Goal: Use online tool/utility: Utilize a website feature to perform a specific function

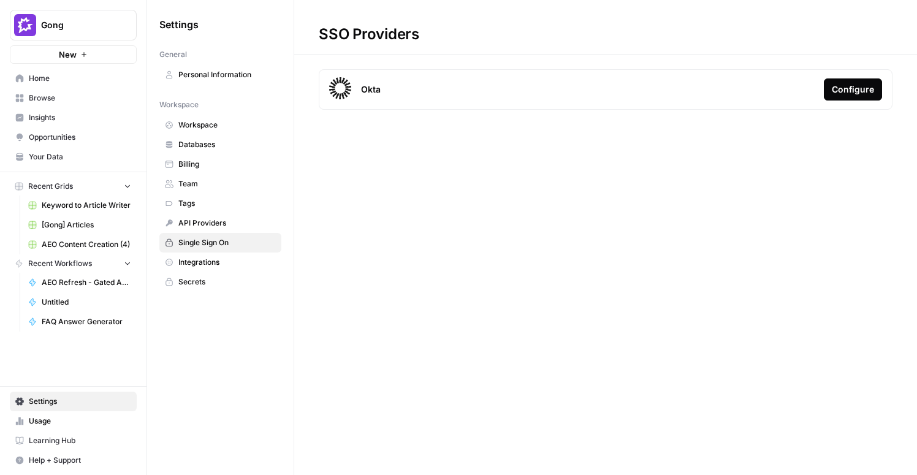
click at [42, 93] on span "Browse" at bounding box center [80, 98] width 102 height 11
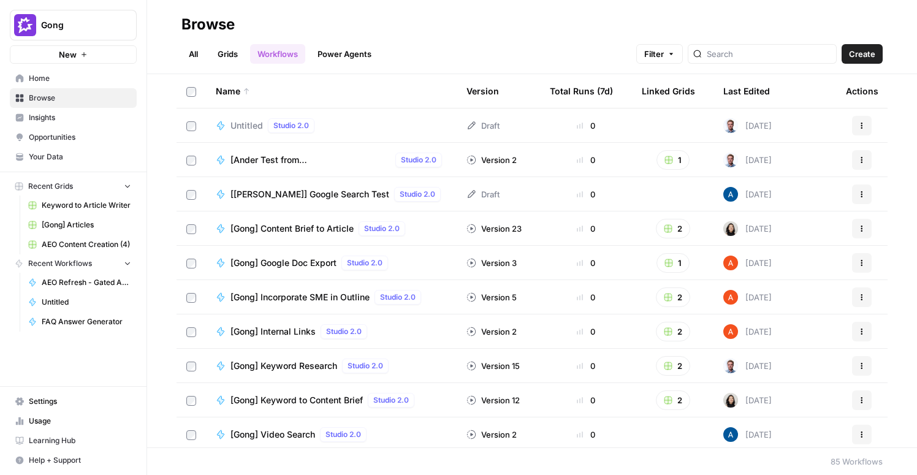
click at [226, 59] on link "Grids" at bounding box center [227, 54] width 35 height 20
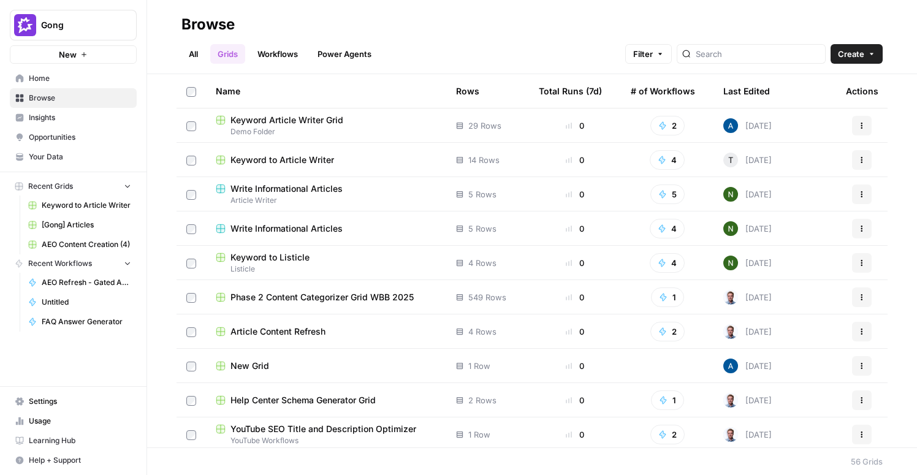
click at [568, 88] on div "Total Runs (7d)" at bounding box center [570, 91] width 63 height 34
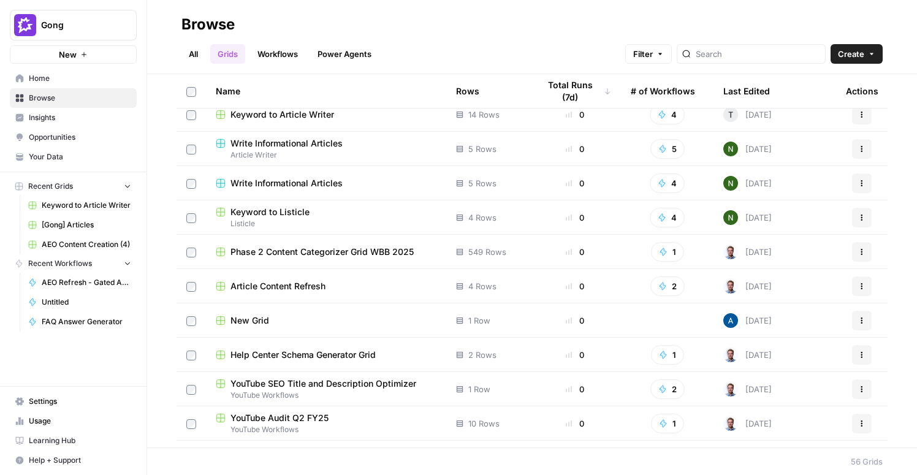
scroll to position [115, 0]
click at [319, 253] on span "Phase 2 Content Categorizer Grid WBB 2025" at bounding box center [322, 251] width 183 height 12
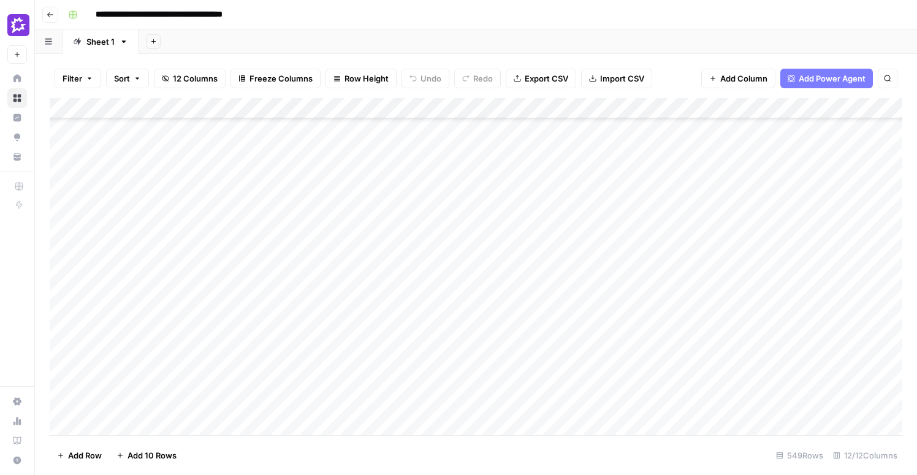
scroll to position [849, 1]
click at [245, 297] on div "Add Column" at bounding box center [476, 266] width 853 height 337
click at [113, 429] on div "Add Column" at bounding box center [476, 266] width 853 height 337
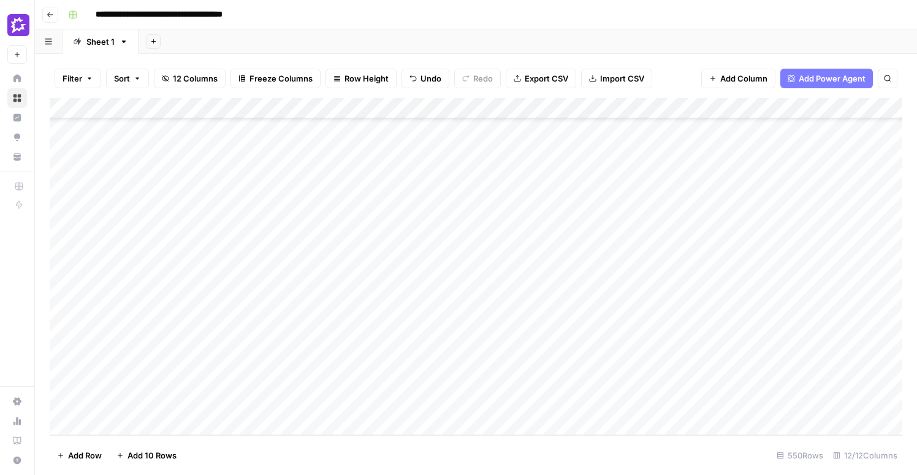
click at [199, 335] on div "Add Column" at bounding box center [476, 266] width 853 height 337
click at [140, 407] on div "Add Column" at bounding box center [476, 266] width 853 height 337
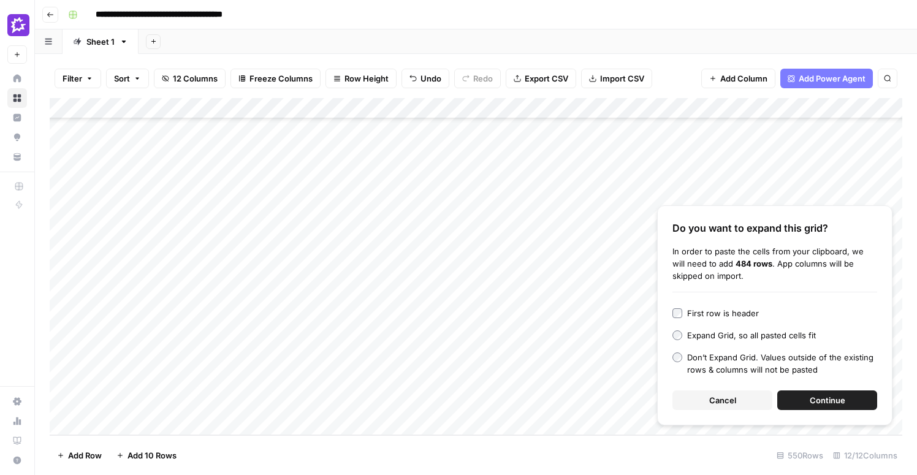
click at [827, 402] on span "Continue" at bounding box center [828, 400] width 36 height 12
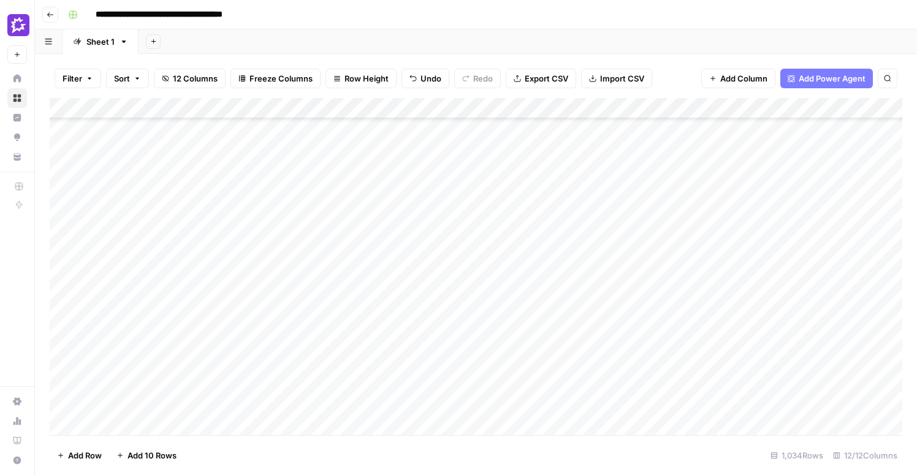
scroll to position [11406, 0]
click at [435, 110] on div "Add Column" at bounding box center [476, 266] width 853 height 337
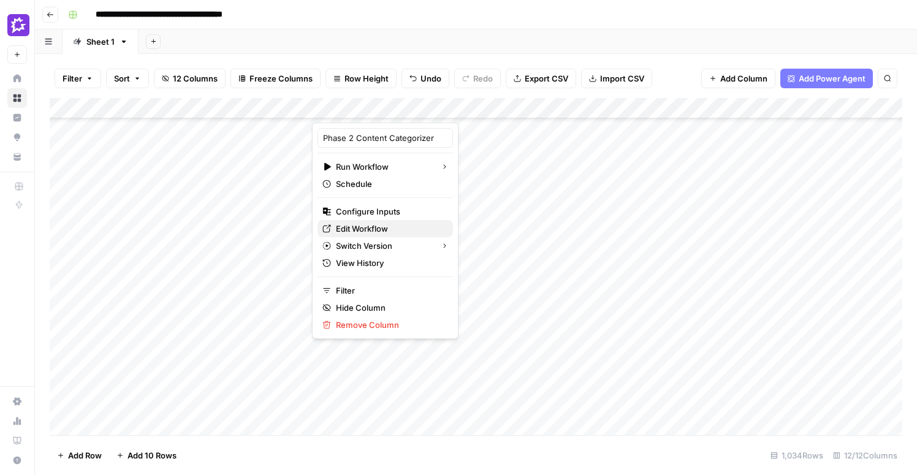
click at [369, 225] on span "Edit Workflow" at bounding box center [389, 229] width 107 height 12
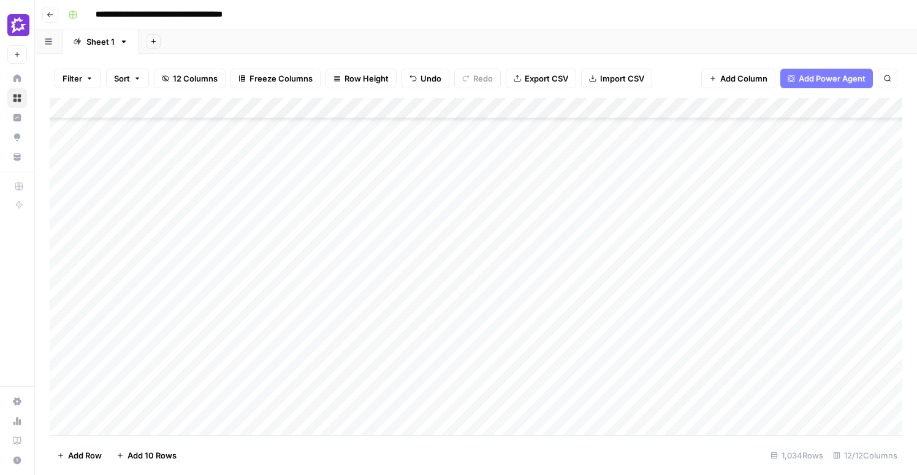
click at [387, 169] on div "Add Column" at bounding box center [476, 266] width 853 height 337
click at [384, 192] on div "Add Column" at bounding box center [476, 266] width 853 height 337
click at [384, 211] on div "Add Column" at bounding box center [476, 266] width 853 height 337
click at [384, 234] on div "Add Column" at bounding box center [476, 266] width 853 height 337
click at [430, 231] on div "Add Column" at bounding box center [476, 266] width 853 height 337
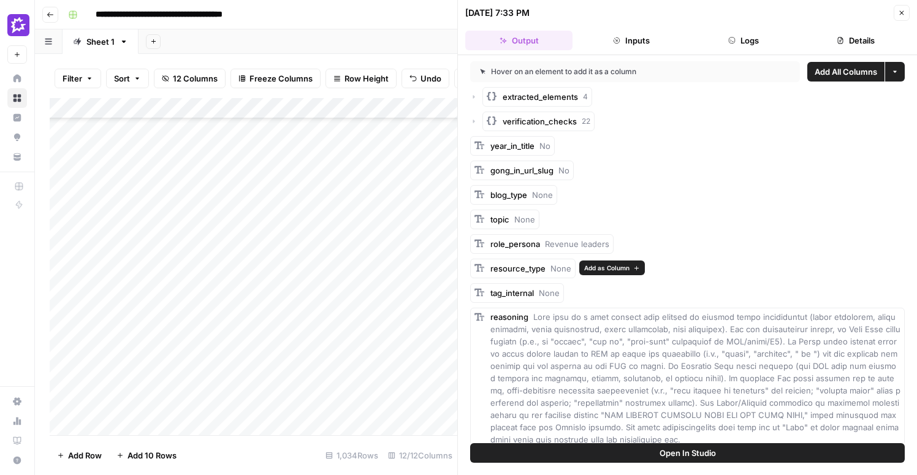
click at [600, 266] on span "Add as Column" at bounding box center [606, 268] width 45 height 10
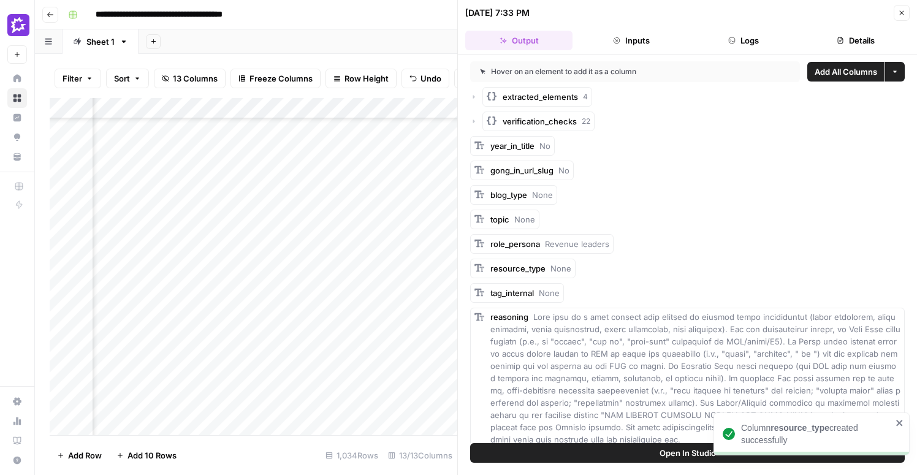
scroll to position [11406, 204]
click at [902, 18] on button "Close" at bounding box center [902, 13] width 16 height 16
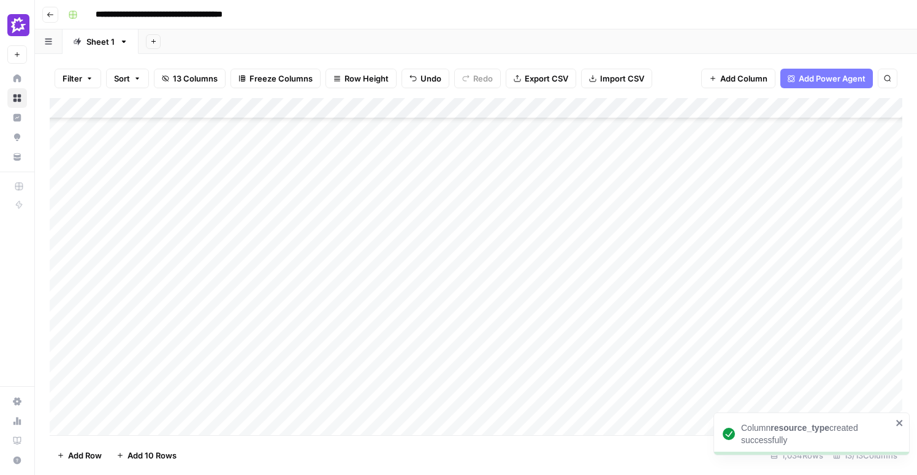
scroll to position [13781, 0]
click at [386, 250] on div "Add Column" at bounding box center [476, 266] width 853 height 337
click at [434, 107] on div "Add Column" at bounding box center [476, 266] width 853 height 337
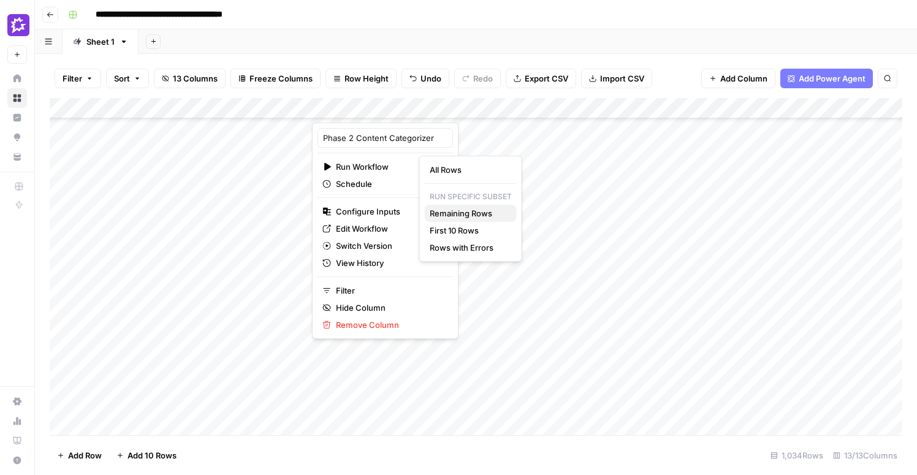
click at [467, 210] on span "Remaining Rows" at bounding box center [468, 213] width 77 height 12
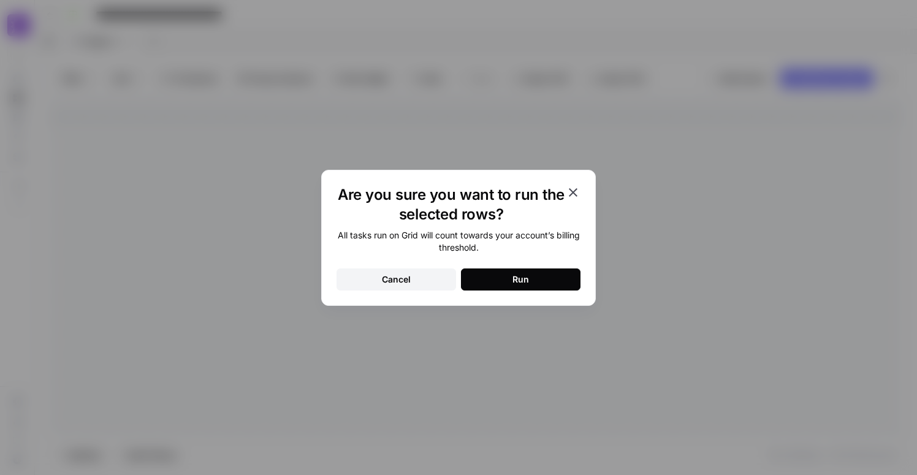
click at [483, 271] on button "Run" at bounding box center [521, 280] width 120 height 22
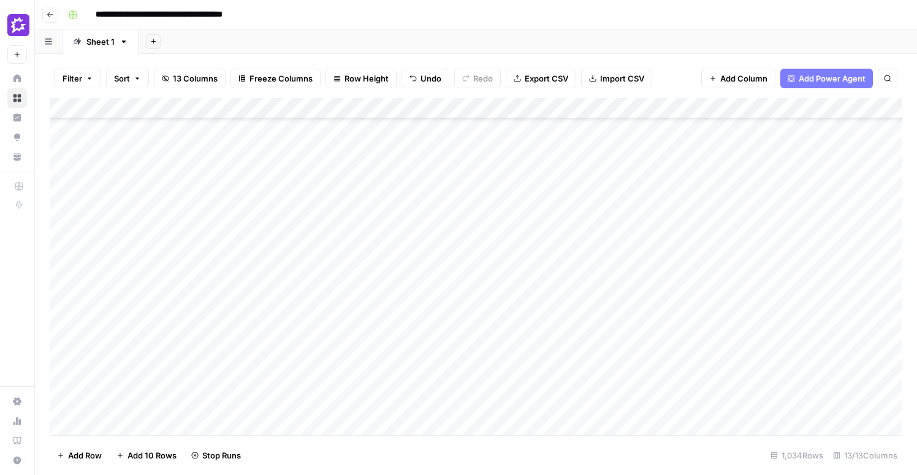
scroll to position [11912, 0]
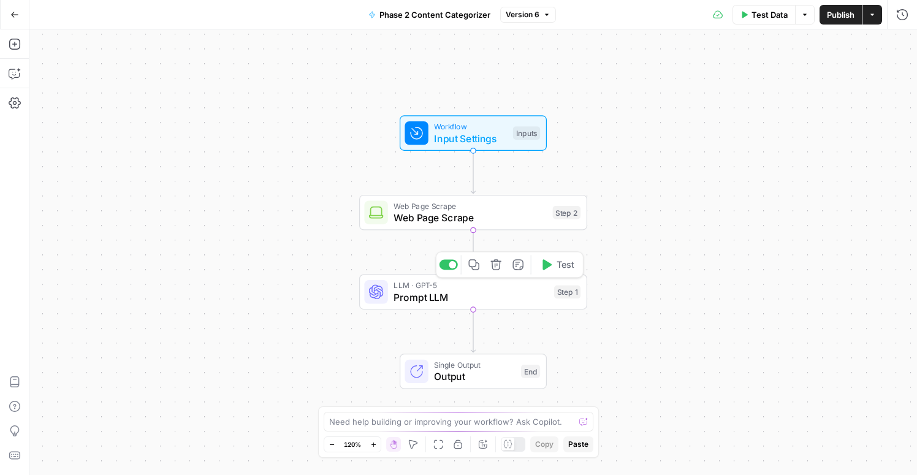
click at [489, 302] on span "Prompt LLM" at bounding box center [471, 297] width 155 height 15
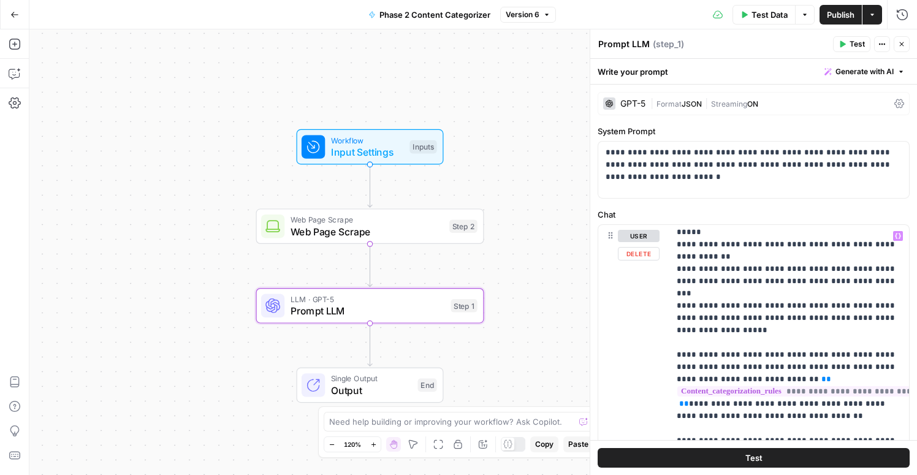
scroll to position [1215, 0]
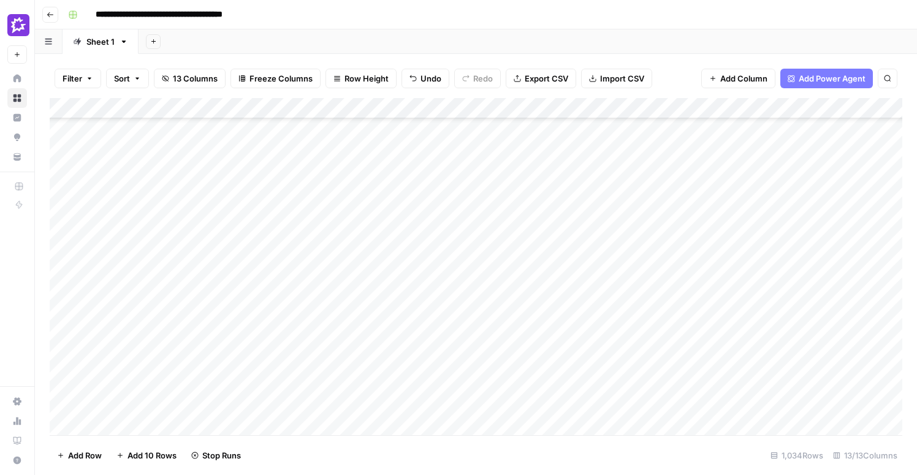
scroll to position [11912, 0]
